Goal: Complete application form

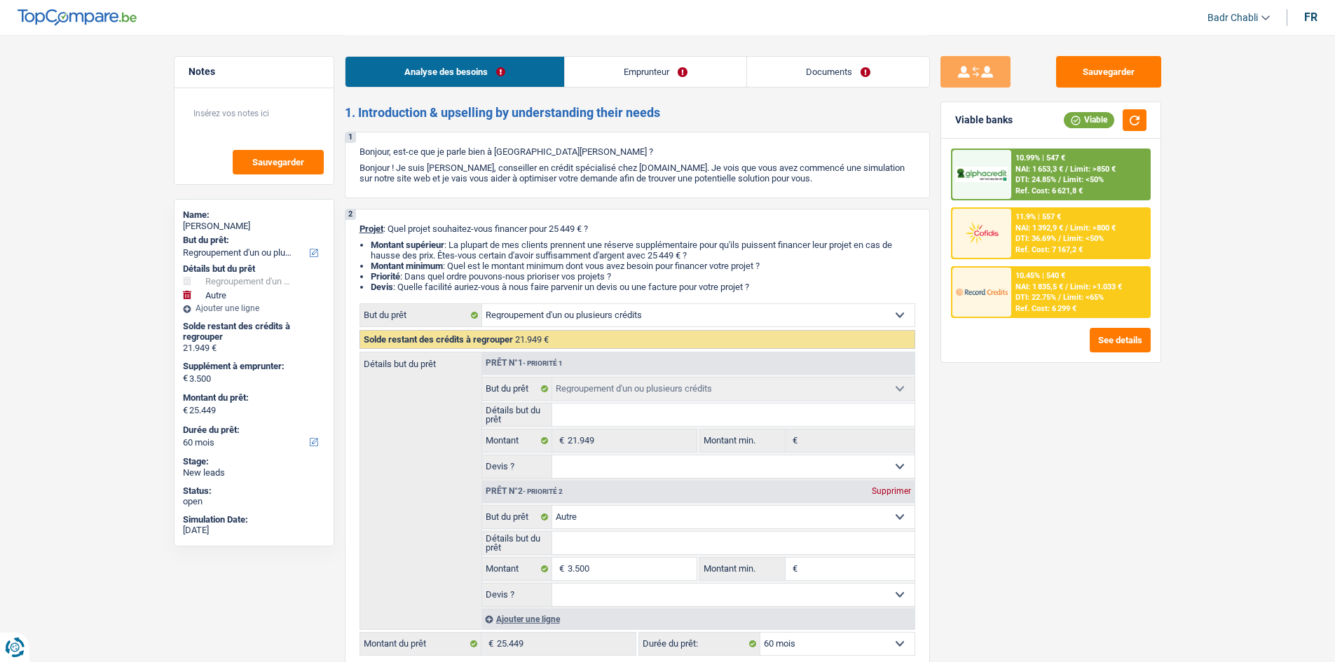
select select "refinancing"
select select "other"
select select "60"
select select "refinancing"
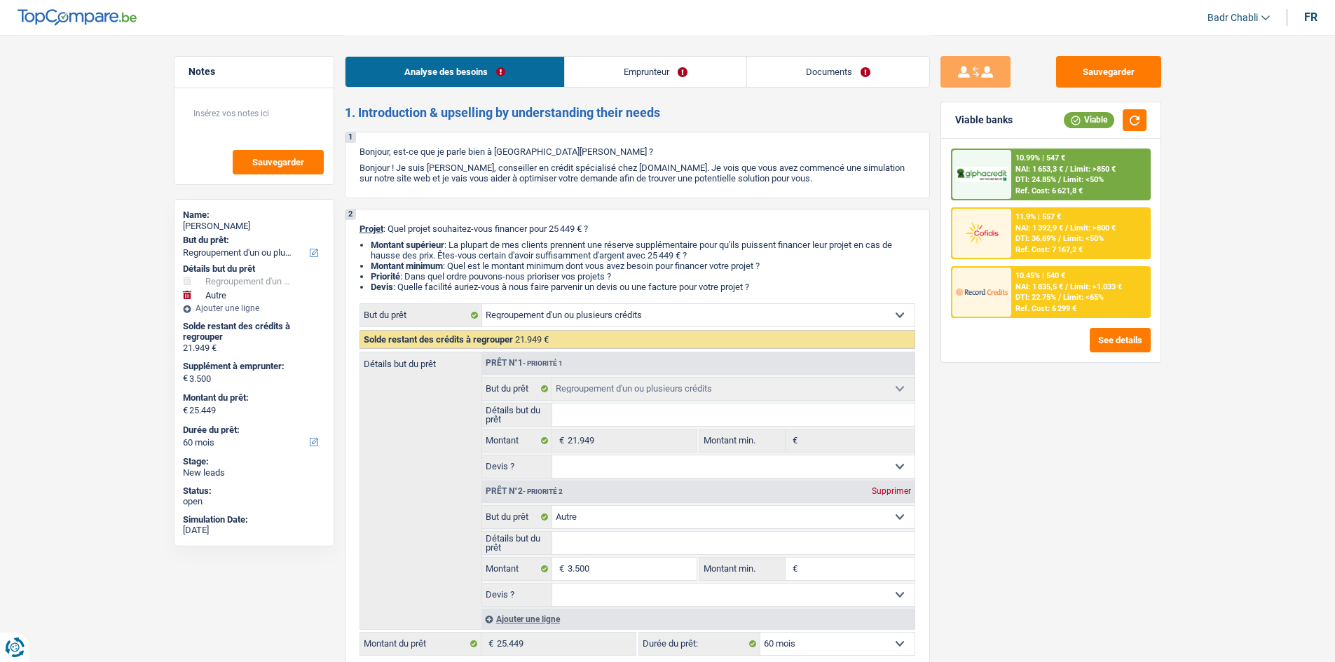
select select "refinancing"
select select "other"
select select "60"
select select "worker"
select select "netSalary"
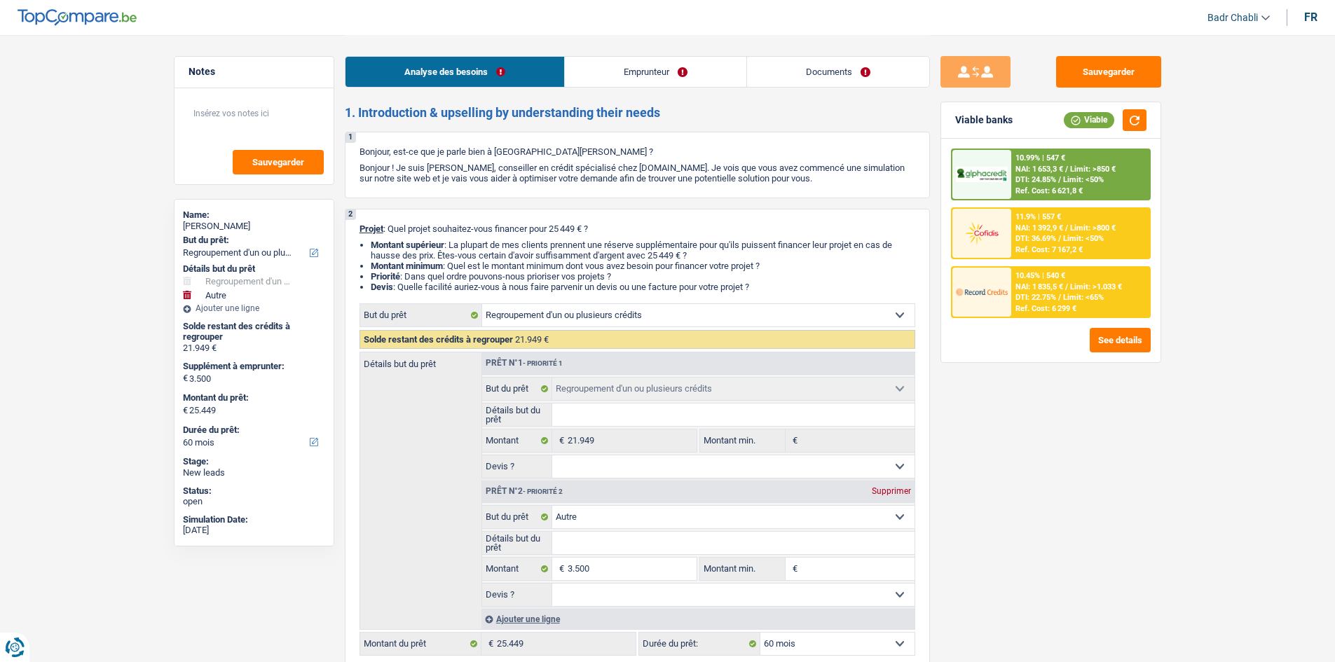
select select "liveWithParents"
select select "creditConsolidation"
select select "84"
select select "creditConsolidation"
select select "60"
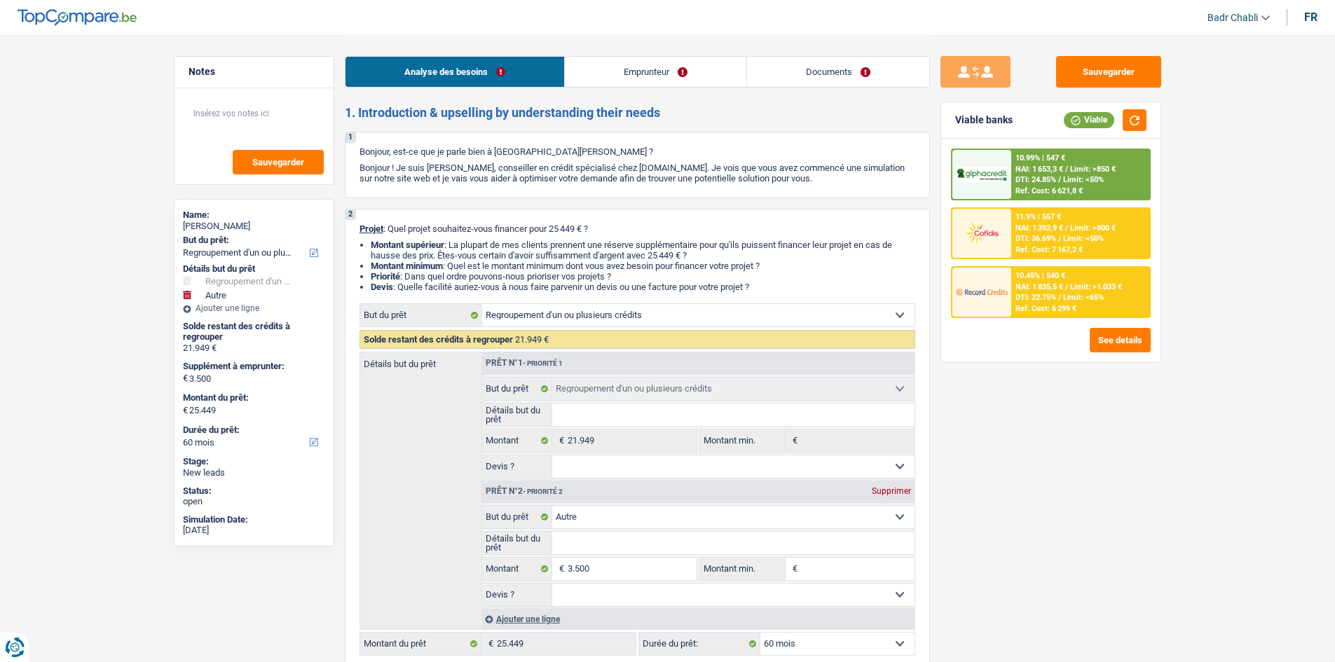
select select "refinancing"
select select "other"
select select "60"
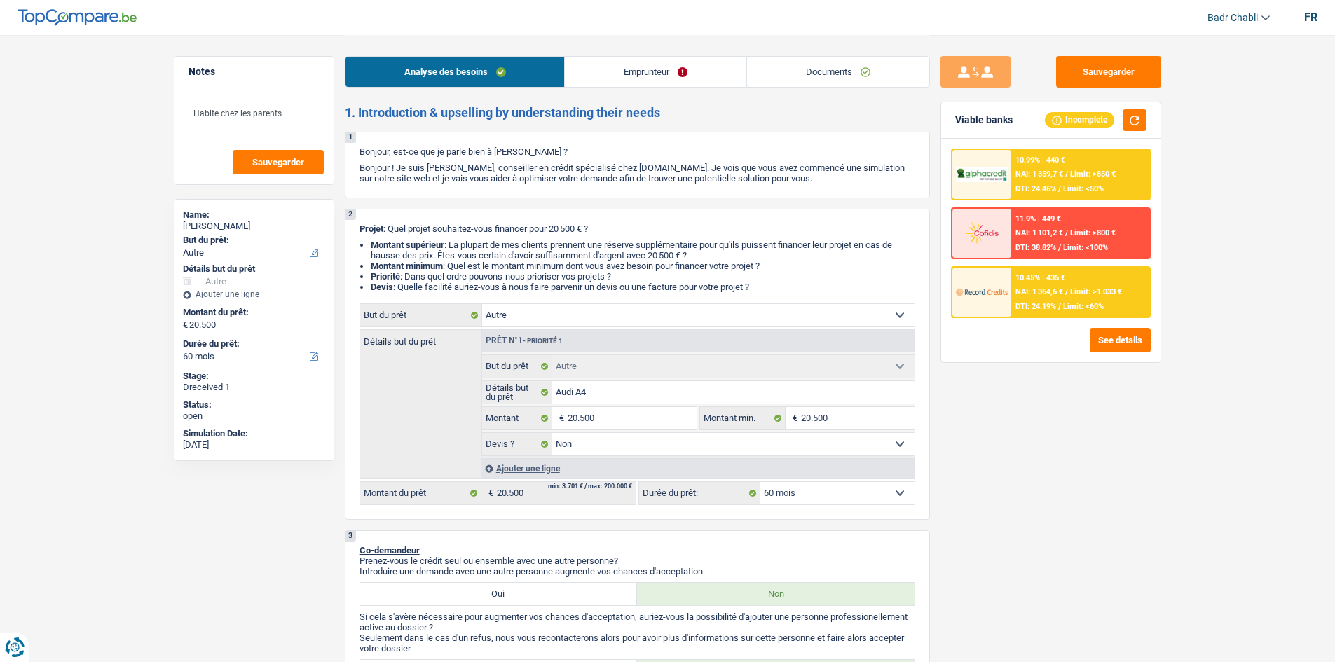
select select "other"
select select "60"
select select "other"
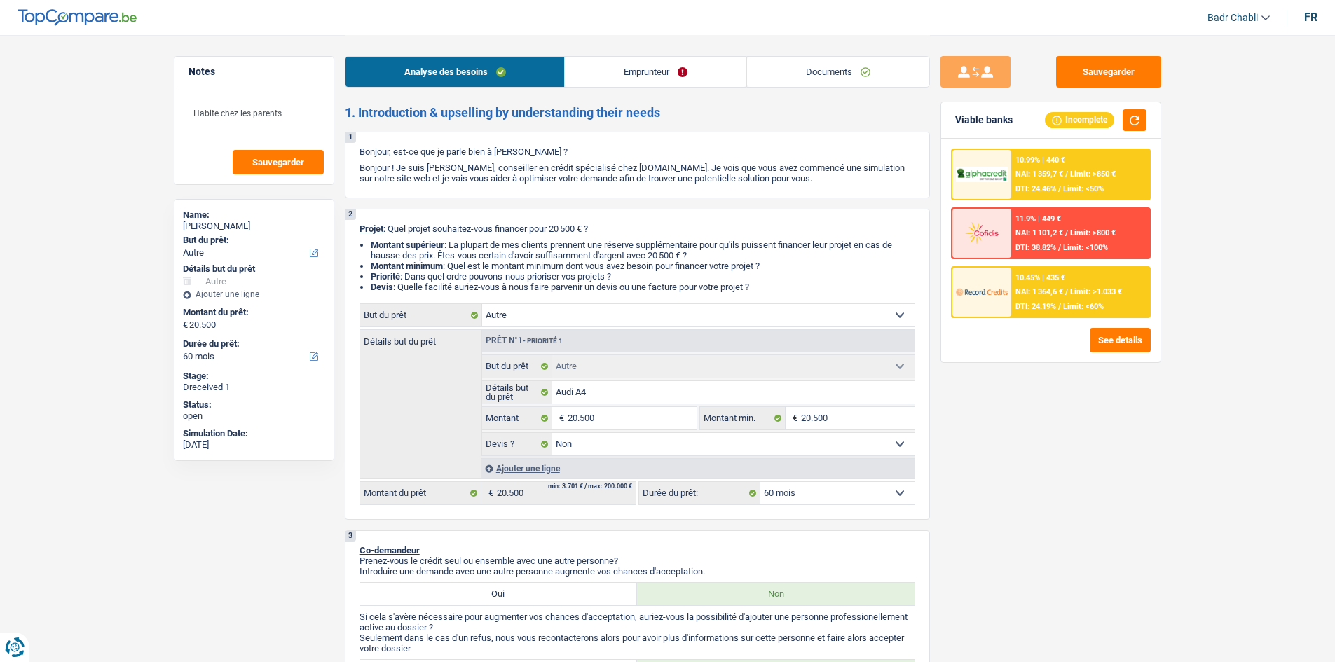
select select "false"
select select "60"
select select "independent"
select select "netSalary"
select select "liveWithParents"
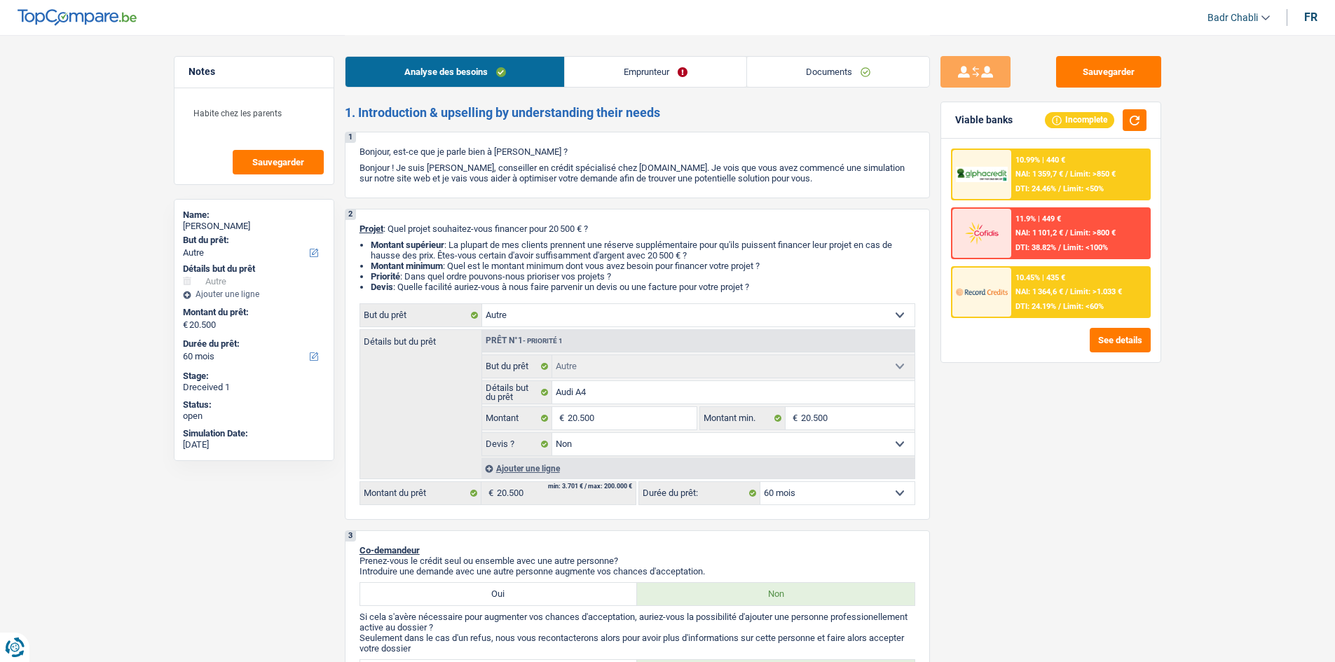
select select "other"
select select "false"
select select "60"
select select "independent"
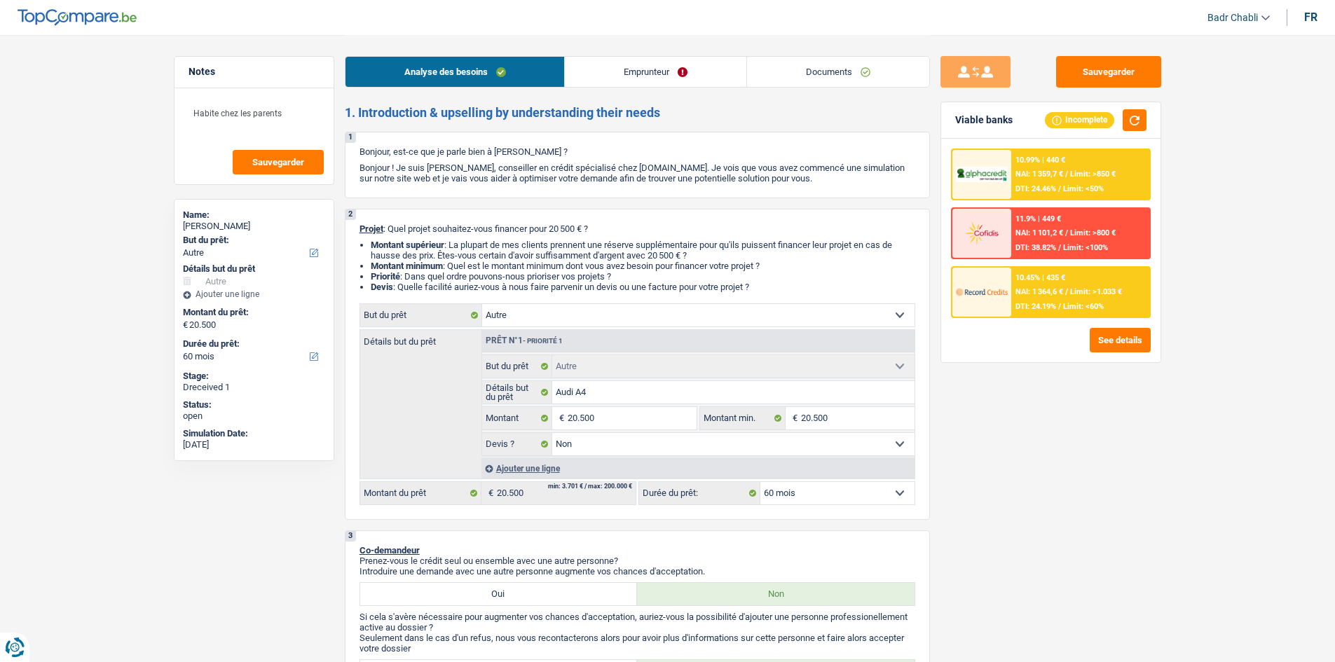
select select "netSalary"
select select "BE"
click at [668, 77] on link "Emprunteur" at bounding box center [655, 72] width 181 height 30
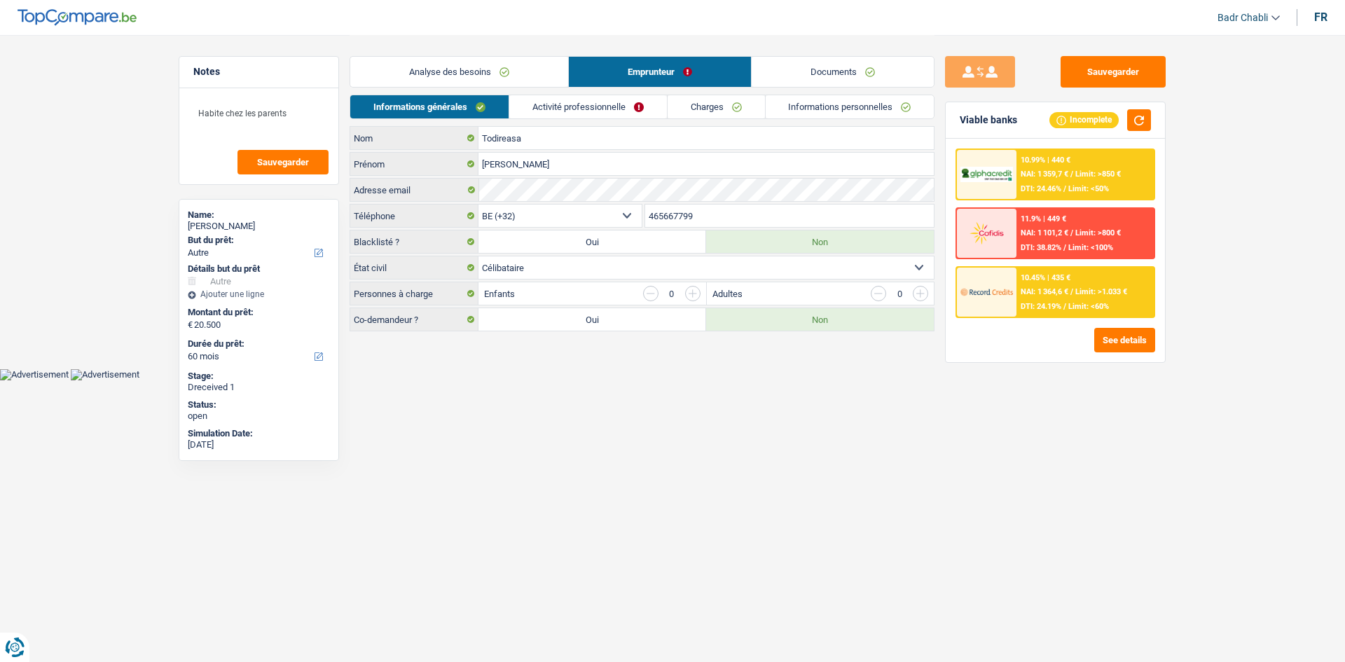
click at [612, 106] on link "Activité professionnelle" at bounding box center [588, 106] width 158 height 23
